Goal: Use online tool/utility

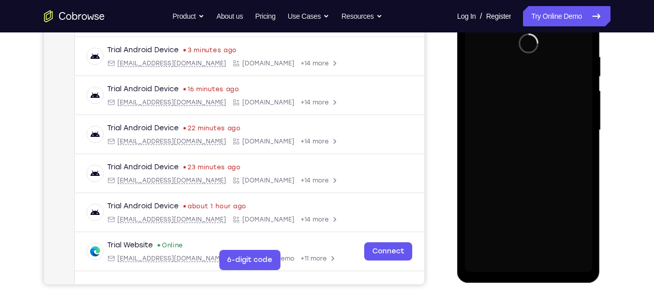
scroll to position [189, 0]
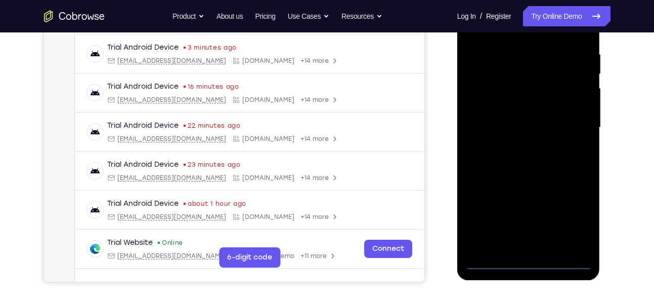
click at [529, 263] on div at bounding box center [529, 127] width 128 height 283
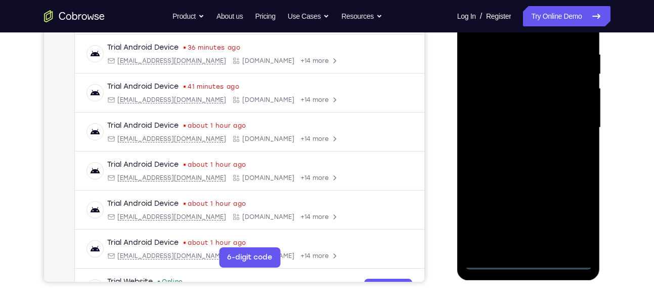
click at [573, 221] on div at bounding box center [529, 127] width 128 height 283
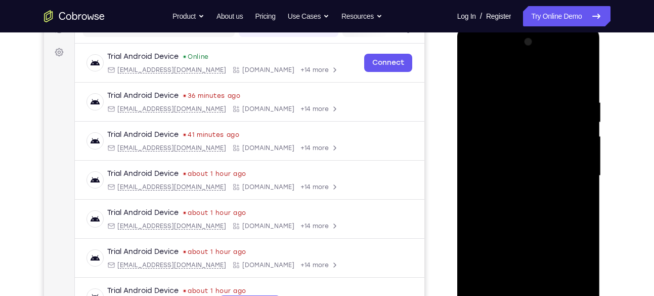
scroll to position [139, 0]
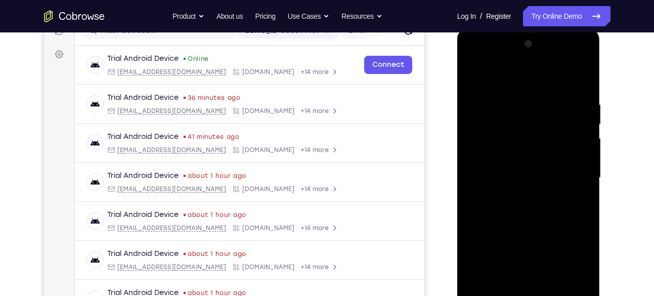
click at [481, 61] on div at bounding box center [529, 177] width 128 height 283
click at [578, 176] on div at bounding box center [529, 177] width 128 height 283
click at [519, 195] on div at bounding box center [529, 177] width 128 height 283
click at [512, 157] on div at bounding box center [529, 177] width 128 height 283
click at [502, 168] on div at bounding box center [529, 177] width 128 height 283
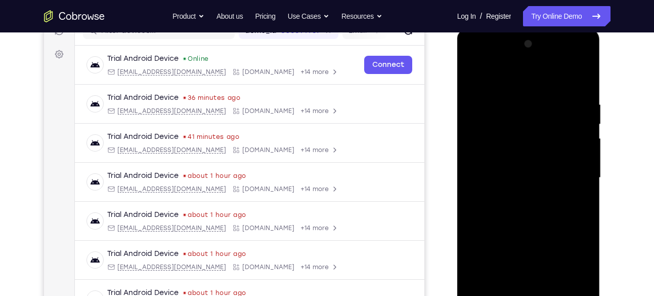
scroll to position [187, 0]
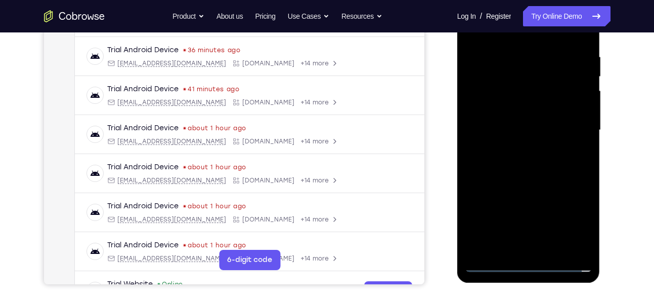
click at [583, 246] on div at bounding box center [529, 129] width 128 height 283
click at [585, 246] on div at bounding box center [529, 129] width 128 height 283
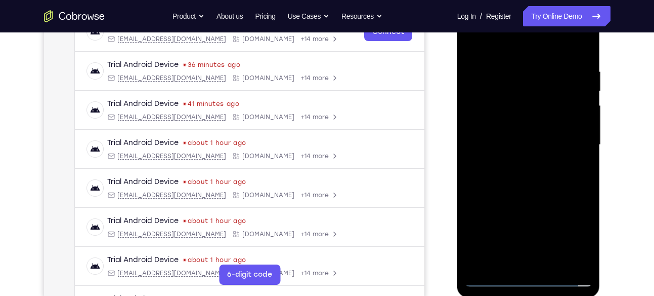
scroll to position [172, 0]
click at [529, 122] on div at bounding box center [529, 145] width 128 height 283
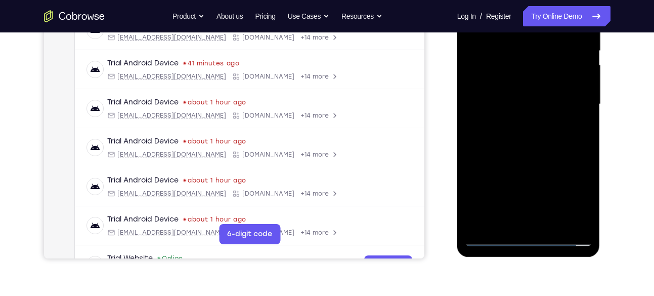
scroll to position [213, 0]
click at [587, 208] on div at bounding box center [529, 103] width 128 height 283
click at [551, 224] on div at bounding box center [529, 103] width 128 height 283
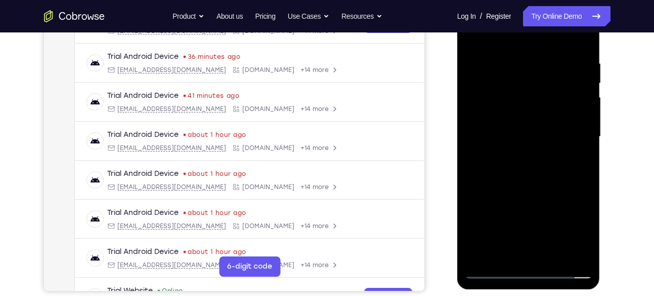
scroll to position [180, 0]
click at [535, 193] on div at bounding box center [529, 136] width 128 height 283
click at [476, 34] on div at bounding box center [529, 136] width 128 height 283
click at [511, 61] on div at bounding box center [529, 136] width 128 height 283
click at [582, 69] on div at bounding box center [529, 136] width 128 height 283
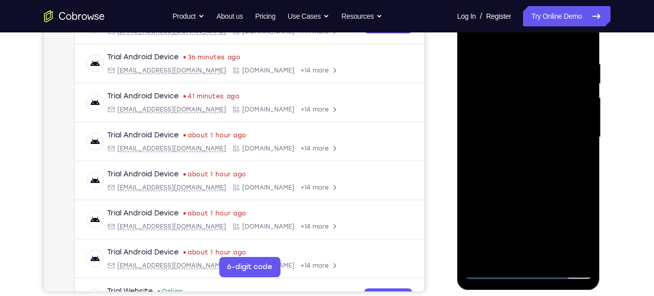
click at [581, 39] on div at bounding box center [529, 136] width 128 height 283
click at [582, 40] on div at bounding box center [529, 136] width 128 height 283
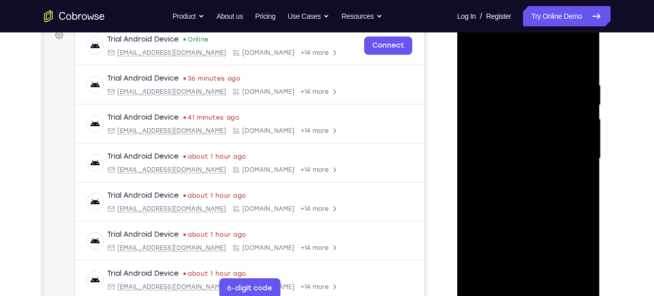
scroll to position [157, 0]
click at [504, 277] on div at bounding box center [529, 159] width 128 height 283
click at [504, 59] on div at bounding box center [529, 159] width 128 height 283
click at [495, 84] on div at bounding box center [529, 159] width 128 height 283
drag, startPoint x: 503, startPoint y: 235, endPoint x: 516, endPoint y: 158, distance: 78.5
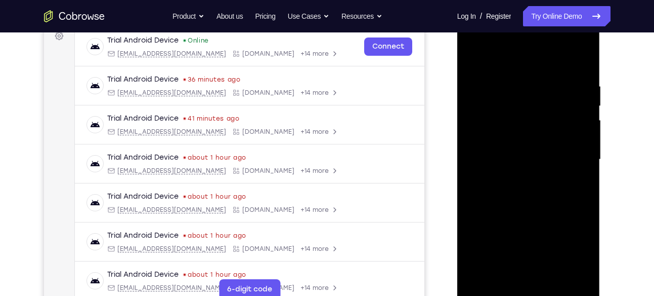
click at [516, 158] on div at bounding box center [529, 159] width 128 height 283
click at [485, 211] on div at bounding box center [529, 159] width 128 height 283
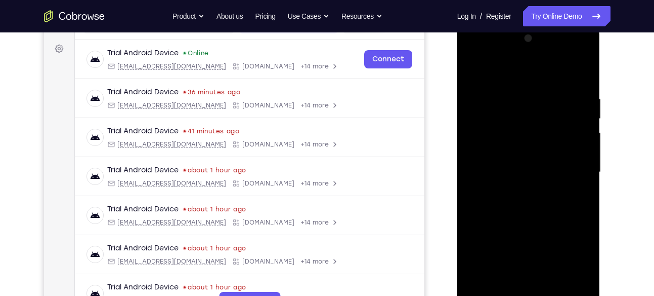
scroll to position [144, 0]
click at [582, 132] on div at bounding box center [529, 172] width 128 height 283
click at [585, 136] on div at bounding box center [529, 172] width 128 height 283
click at [586, 133] on div at bounding box center [529, 172] width 128 height 283
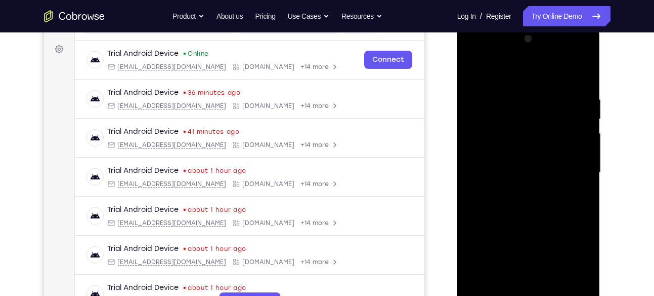
click at [586, 133] on div at bounding box center [529, 172] width 128 height 283
click at [472, 136] on div at bounding box center [529, 172] width 128 height 283
drag, startPoint x: 472, startPoint y: 136, endPoint x: 583, endPoint y: 135, distance: 111.3
click at [583, 135] on div at bounding box center [529, 172] width 128 height 283
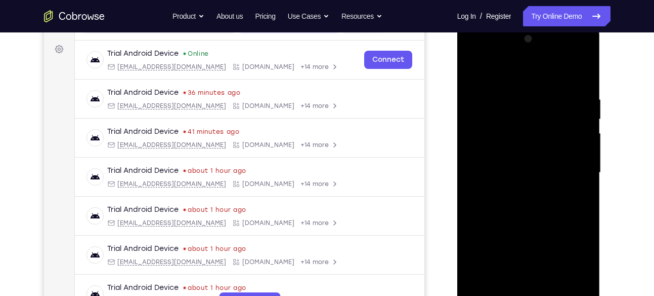
click at [583, 135] on div at bounding box center [529, 172] width 128 height 283
click at [476, 71] on div at bounding box center [529, 172] width 128 height 283
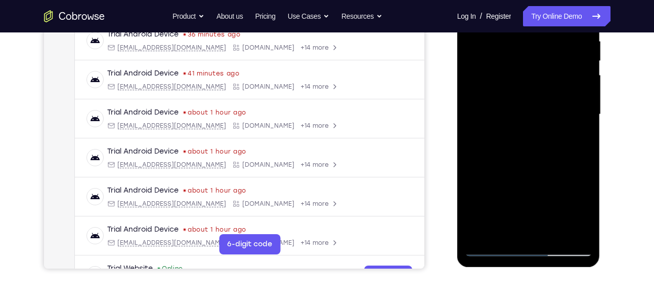
scroll to position [202, 0]
click at [487, 212] on div at bounding box center [529, 114] width 128 height 283
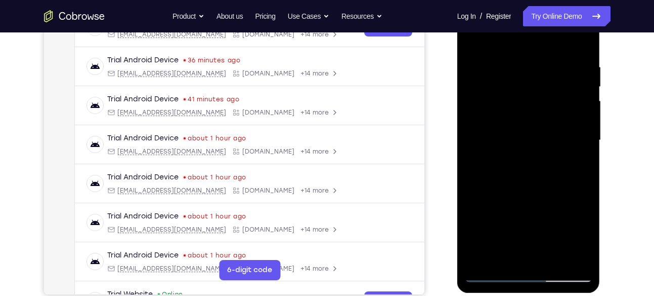
scroll to position [176, 0]
click at [583, 117] on div at bounding box center [529, 140] width 128 height 283
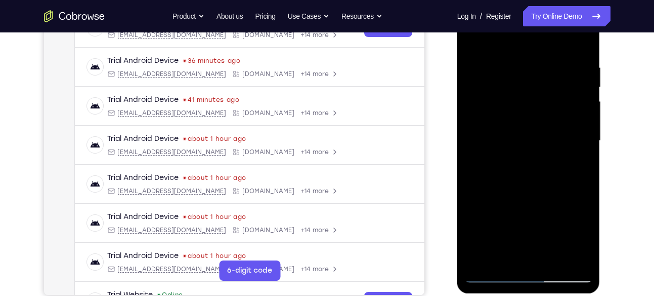
click at [583, 117] on div at bounding box center [529, 140] width 128 height 283
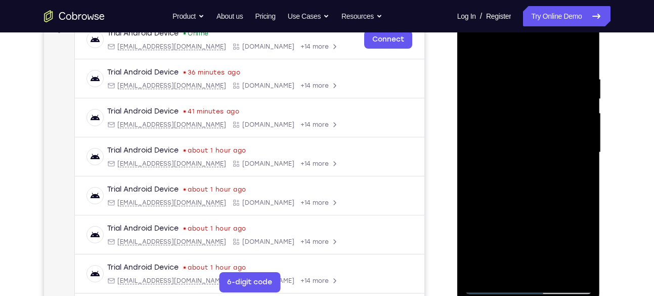
click at [583, 127] on div at bounding box center [529, 152] width 128 height 283
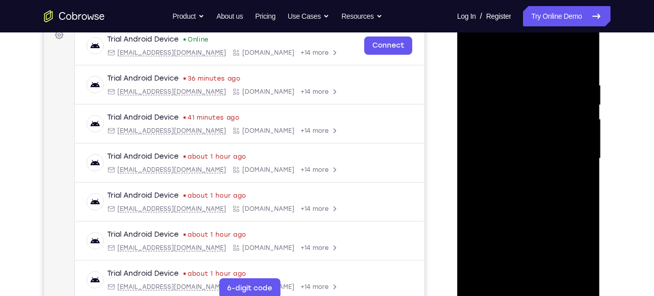
click at [585, 136] on div at bounding box center [529, 158] width 128 height 283
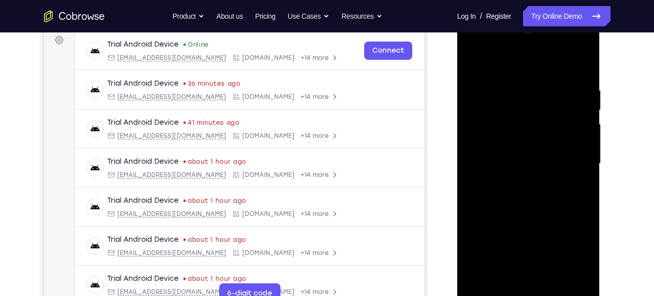
scroll to position [152, 0]
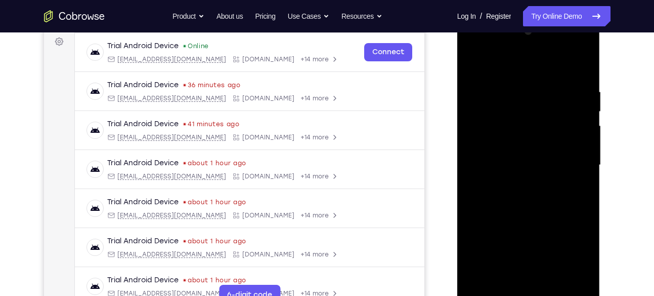
click at [586, 140] on div at bounding box center [529, 164] width 128 height 283
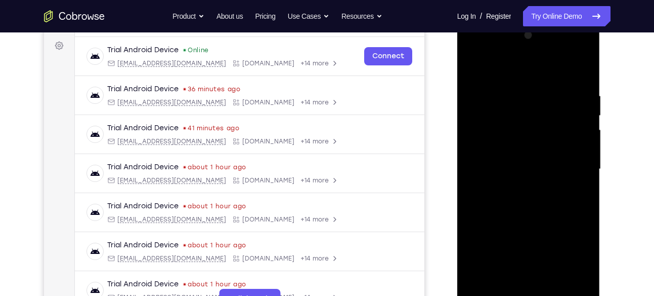
scroll to position [148, 0]
click at [587, 145] on div at bounding box center [529, 168] width 128 height 283
click at [586, 145] on div at bounding box center [529, 168] width 128 height 283
click at [476, 144] on div at bounding box center [529, 168] width 128 height 283
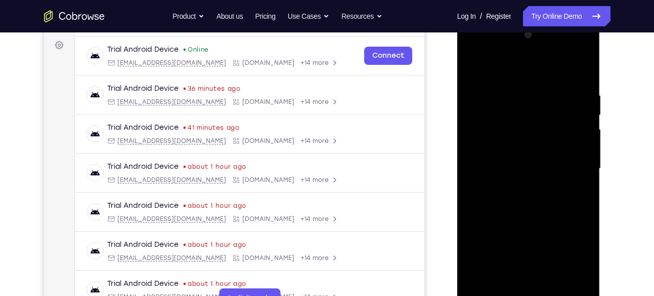
click at [476, 144] on div at bounding box center [529, 168] width 128 height 283
click at [582, 148] on div at bounding box center [529, 168] width 128 height 283
click at [538, 144] on div at bounding box center [529, 168] width 128 height 283
click at [544, 149] on div at bounding box center [529, 168] width 128 height 283
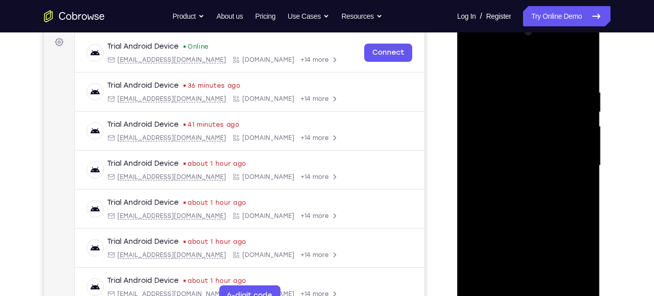
click at [531, 140] on div at bounding box center [529, 165] width 128 height 283
click at [475, 138] on div at bounding box center [529, 165] width 128 height 283
click at [472, 144] on div at bounding box center [529, 165] width 128 height 283
click at [470, 134] on div at bounding box center [529, 165] width 128 height 283
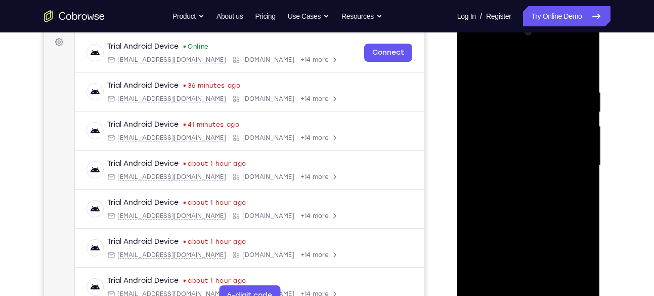
click at [470, 136] on div at bounding box center [529, 165] width 128 height 283
click at [527, 141] on div at bounding box center [529, 165] width 128 height 283
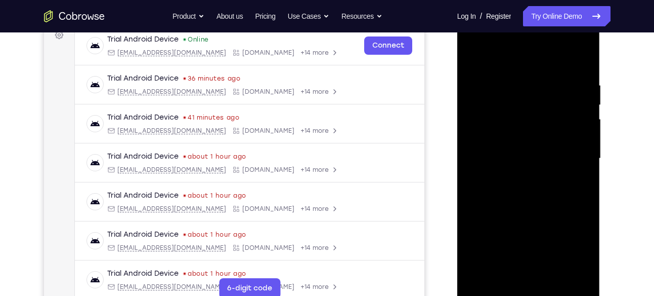
scroll to position [146, 0]
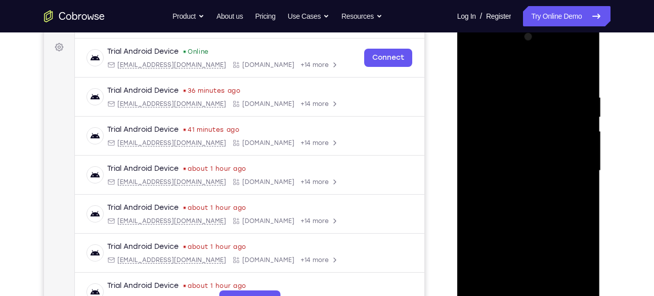
click at [475, 145] on div at bounding box center [529, 170] width 128 height 283
click at [470, 143] on div at bounding box center [529, 170] width 128 height 283
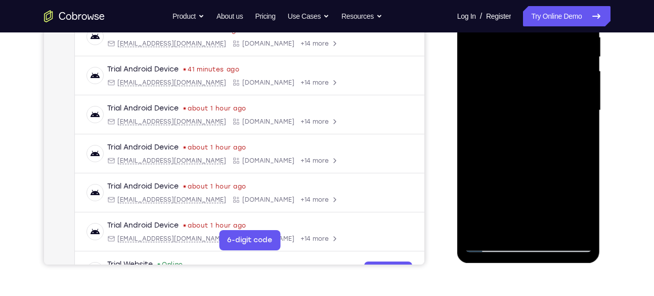
scroll to position [210, 0]
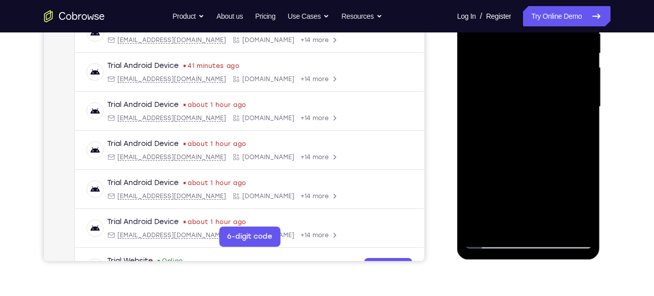
click at [503, 225] on div at bounding box center [529, 106] width 128 height 283
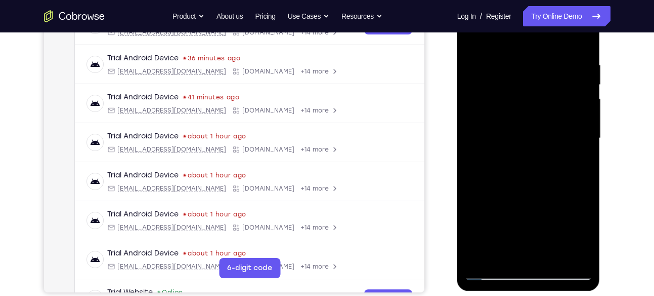
scroll to position [176, 0]
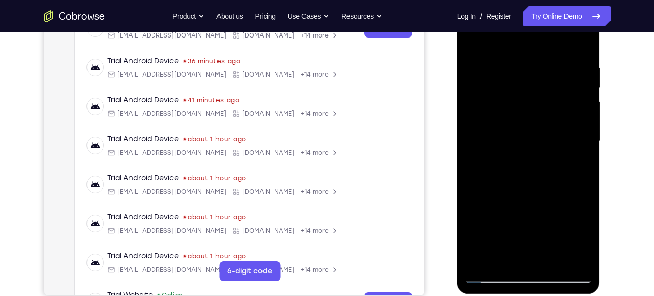
click at [522, 40] on div at bounding box center [529, 140] width 128 height 283
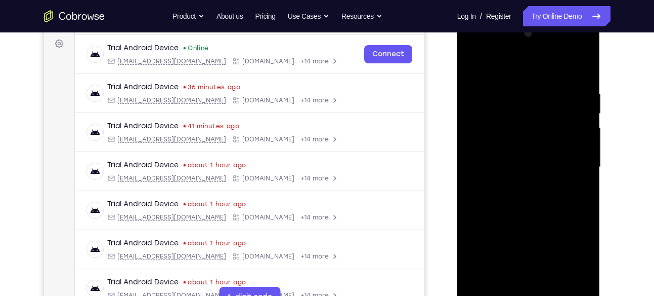
scroll to position [182, 0]
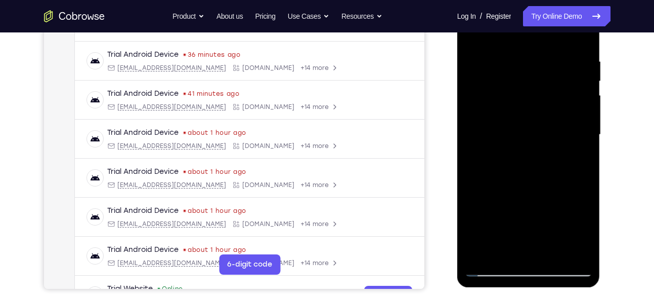
drag, startPoint x: 510, startPoint y: 85, endPoint x: 493, endPoint y: 138, distance: 56.0
click at [493, 138] on div at bounding box center [529, 134] width 128 height 283
click at [517, 52] on div at bounding box center [529, 134] width 128 height 283
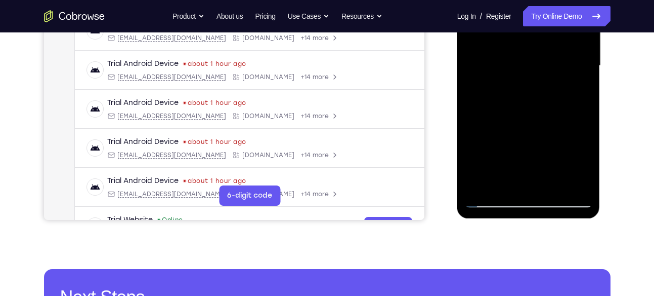
scroll to position [254, 0]
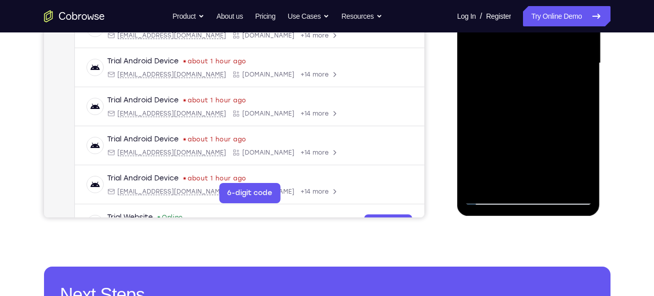
drag, startPoint x: 555, startPoint y: 138, endPoint x: 556, endPoint y: 81, distance: 56.7
click at [556, 81] on div at bounding box center [529, 63] width 128 height 283
drag, startPoint x: 548, startPoint y: 153, endPoint x: 544, endPoint y: 93, distance: 60.9
click at [544, 93] on div at bounding box center [529, 63] width 128 height 283
drag, startPoint x: 539, startPoint y: 167, endPoint x: 522, endPoint y: 79, distance: 89.8
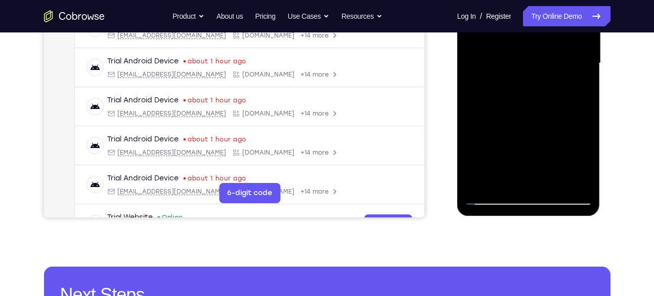
click at [522, 79] on div at bounding box center [529, 63] width 128 height 283
drag, startPoint x: 537, startPoint y: 157, endPoint x: 532, endPoint y: 45, distance: 112.0
click at [532, 45] on div at bounding box center [529, 63] width 128 height 283
drag, startPoint x: 548, startPoint y: 174, endPoint x: 537, endPoint y: 76, distance: 98.2
click at [537, 76] on div at bounding box center [529, 63] width 128 height 283
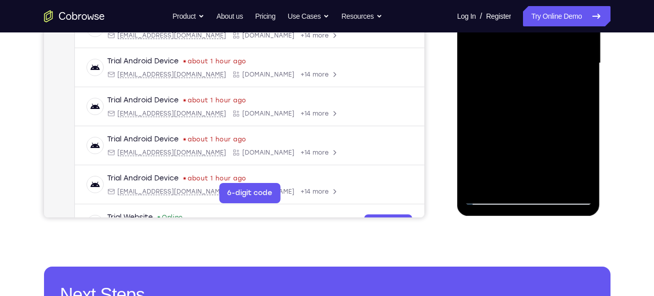
drag, startPoint x: 544, startPoint y: 160, endPoint x: 533, endPoint y: 73, distance: 88.2
click at [533, 73] on div at bounding box center [529, 63] width 128 height 283
drag, startPoint x: 541, startPoint y: 173, endPoint x: 537, endPoint y: 72, distance: 101.3
click at [537, 72] on div at bounding box center [529, 63] width 128 height 283
drag, startPoint x: 527, startPoint y: 138, endPoint x: 526, endPoint y: 94, distance: 44.0
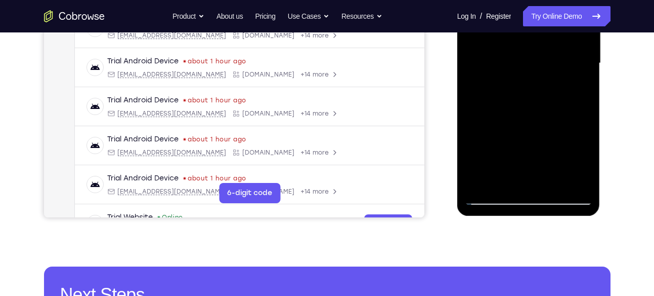
click at [526, 94] on div at bounding box center [529, 63] width 128 height 283
drag, startPoint x: 538, startPoint y: 165, endPoint x: 538, endPoint y: 78, distance: 87.6
click at [538, 78] on div at bounding box center [529, 63] width 128 height 283
drag, startPoint x: 541, startPoint y: 169, endPoint x: 521, endPoint y: 65, distance: 105.2
click at [521, 65] on div at bounding box center [529, 63] width 128 height 283
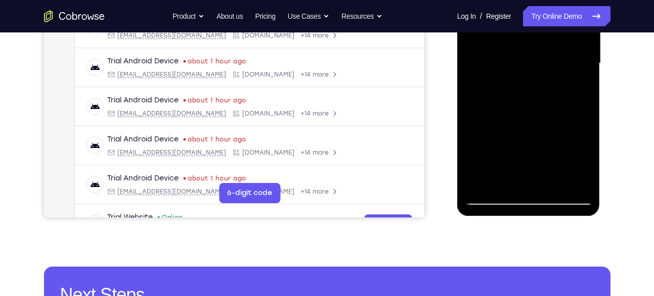
click at [480, 179] on div at bounding box center [529, 63] width 128 height 283
click at [554, 183] on div at bounding box center [529, 63] width 128 height 283
